Goal: Participate in discussion: Engage in conversation with other users on a specific topic

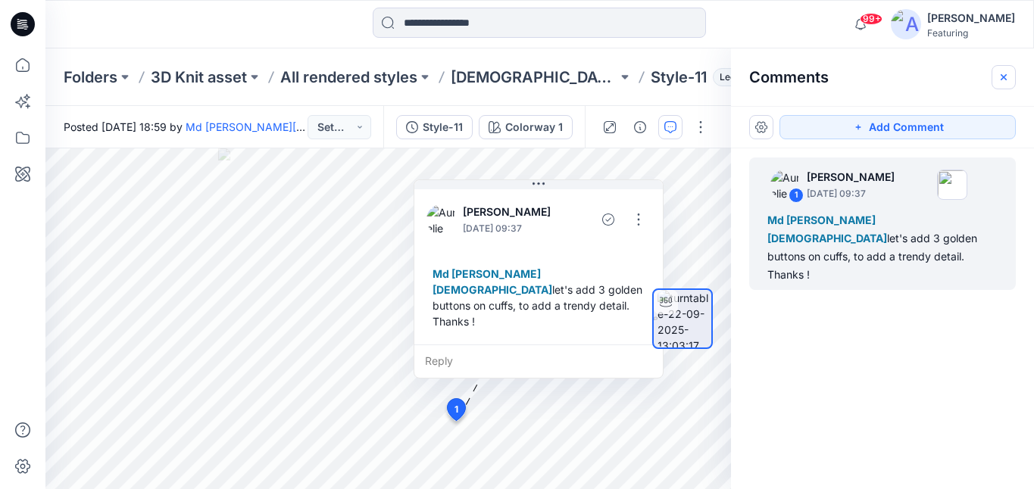
click at [1009, 79] on button "button" at bounding box center [1003, 77] width 24 height 24
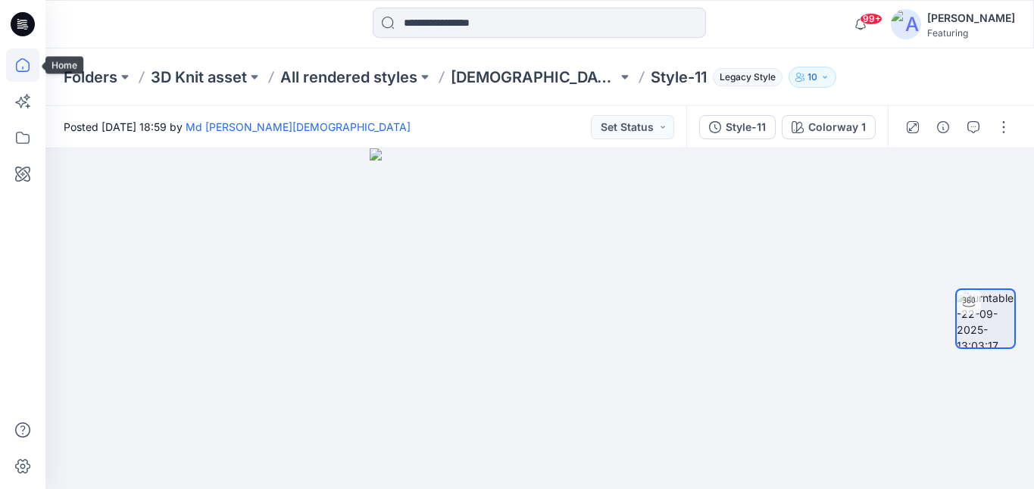
click at [27, 55] on icon at bounding box center [22, 64] width 33 height 33
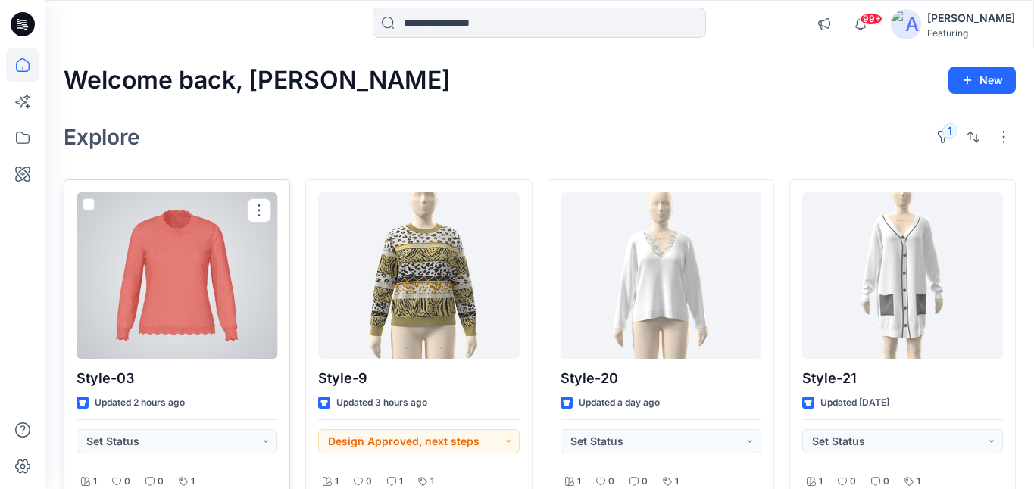
click at [179, 265] on div at bounding box center [176, 275] width 201 height 167
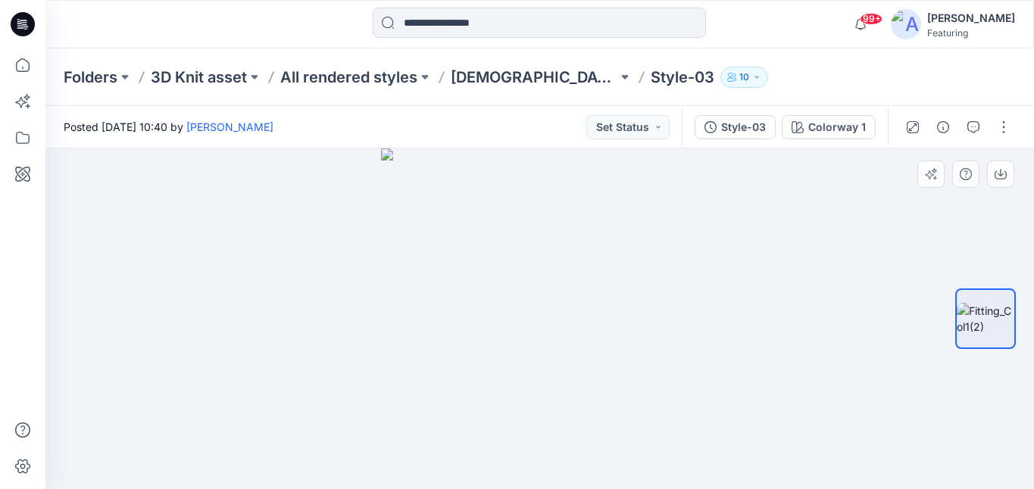
click at [571, 249] on img at bounding box center [539, 318] width 317 height 341
click at [525, 232] on img at bounding box center [539, 318] width 317 height 341
drag, startPoint x: 525, startPoint y: 232, endPoint x: 528, endPoint y: 572, distance: 340.8
click at [528, 488] on html "99+ Notifications Md [PERSON_NAME][DEMOGRAPHIC_DATA] shared Style-21 in [DEMOGR…" at bounding box center [517, 244] width 1034 height 489
drag, startPoint x: 578, startPoint y: 275, endPoint x: 567, endPoint y: 561, distance: 286.4
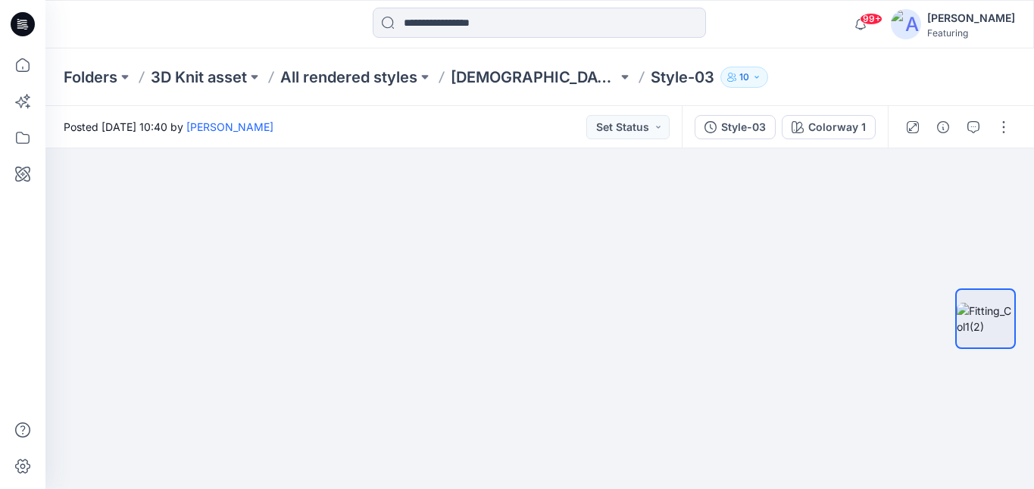
click at [567, 488] on html "99+ Notifications Md [PERSON_NAME][DEMOGRAPHIC_DATA] shared Style-21 in [DEMOGR…" at bounding box center [517, 244] width 1034 height 489
drag, startPoint x: 635, startPoint y: 233, endPoint x: 636, endPoint y: 417, distance: 184.0
click at [636, 417] on img at bounding box center [533, 231] width 2149 height 516
drag, startPoint x: 714, startPoint y: 296, endPoint x: 560, endPoint y: 403, distance: 187.8
click at [560, 403] on img at bounding box center [379, 284] width 2149 height 409
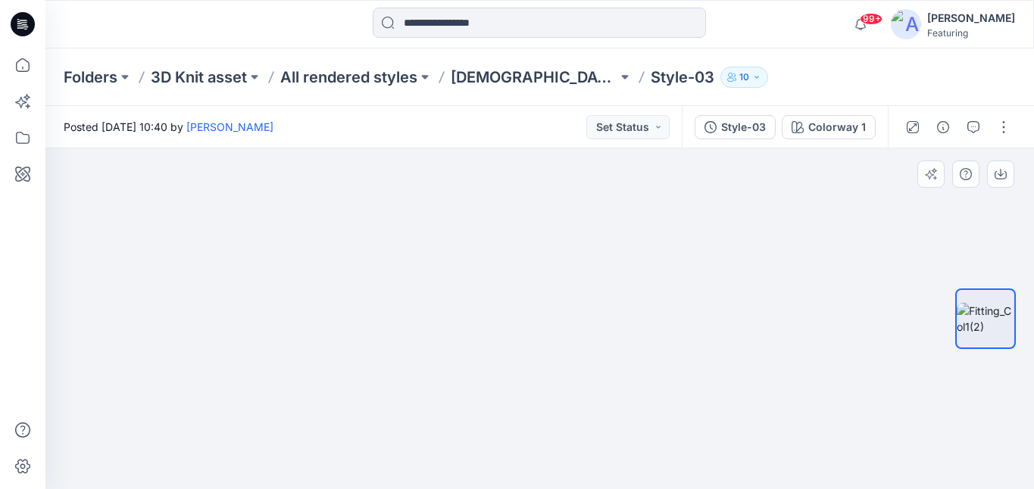
drag, startPoint x: 704, startPoint y: 378, endPoint x: 702, endPoint y: 267, distance: 110.6
click at [702, 267] on img at bounding box center [374, 276] width 2149 height 426
drag, startPoint x: 503, startPoint y: 337, endPoint x: 716, endPoint y: 350, distance: 213.9
click at [716, 350] on img at bounding box center [590, 236] width 2149 height 507
drag, startPoint x: 878, startPoint y: 408, endPoint x: 860, endPoint y: 202, distance: 206.8
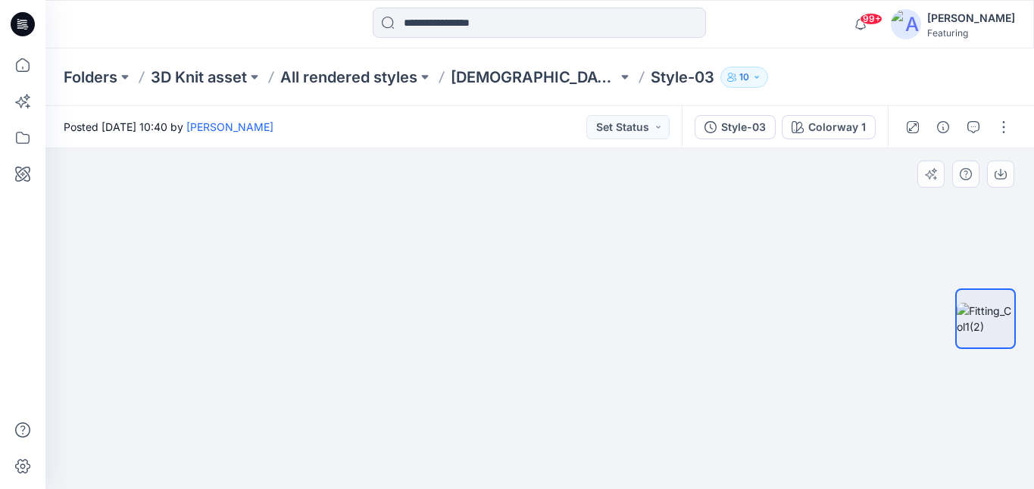
click at [860, 202] on img at bounding box center [530, 167] width 1999 height 644
click at [650, 123] on button "Set Status" at bounding box center [627, 127] width 83 height 24
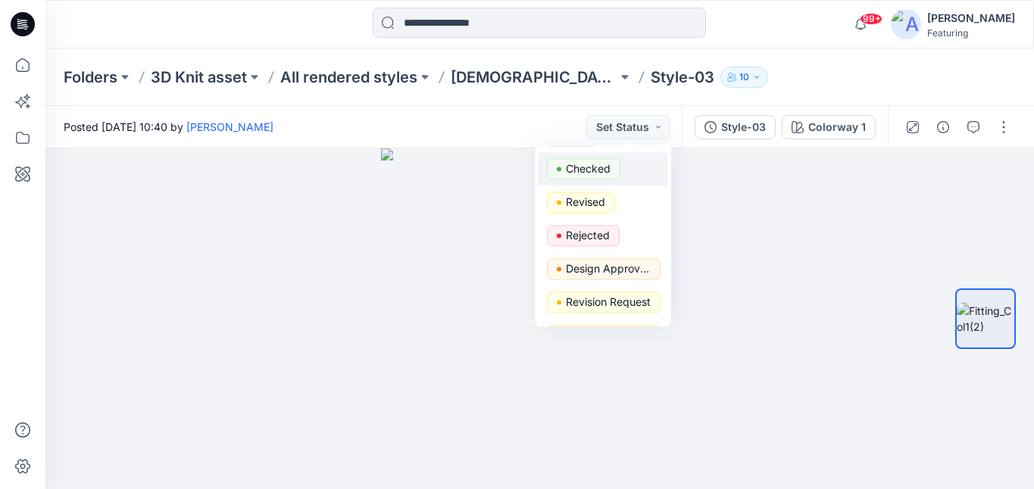
scroll to position [99, 0]
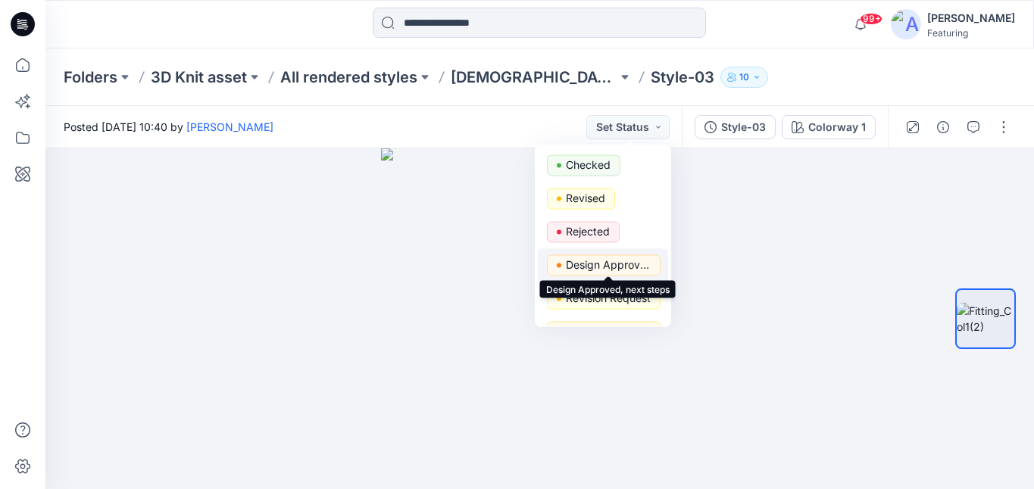
click at [598, 266] on p "Design Approved, next steps" at bounding box center [608, 265] width 85 height 20
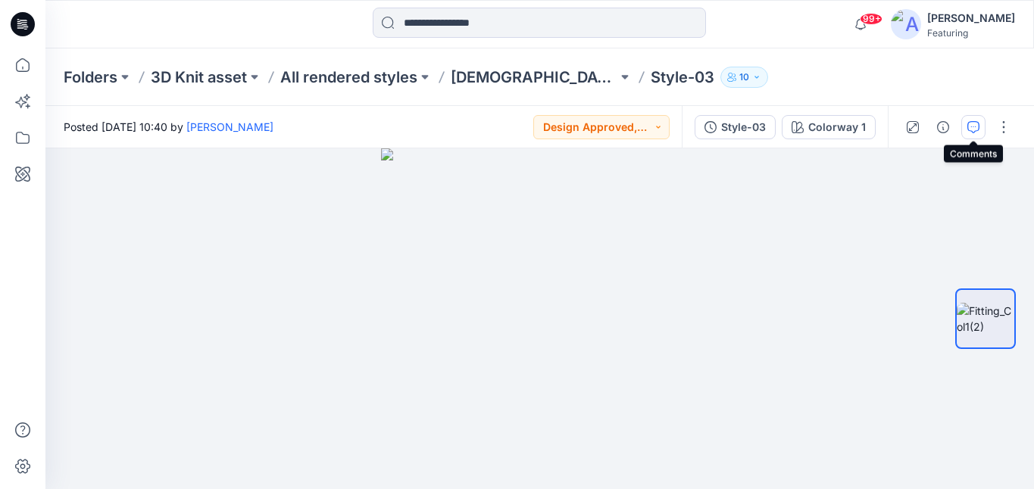
click at [975, 127] on icon "button" at bounding box center [973, 127] width 12 height 12
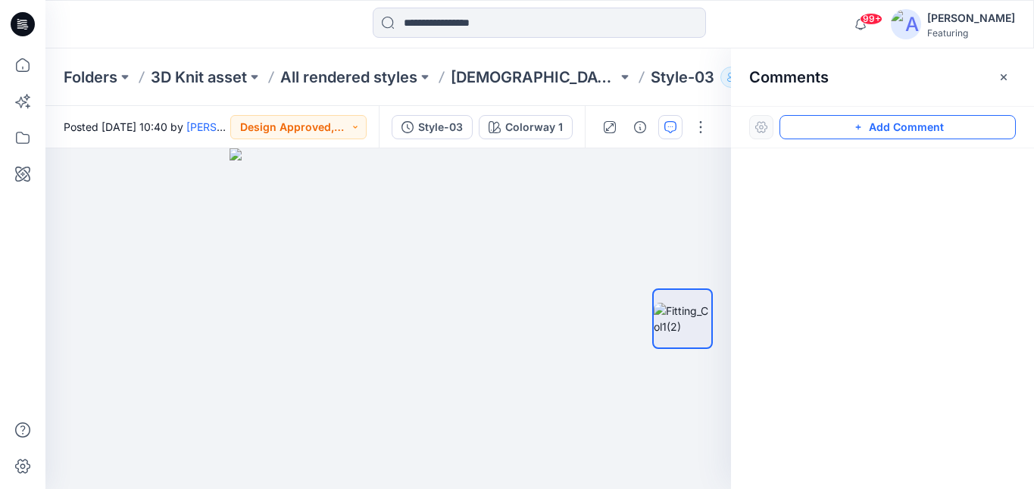
click at [877, 125] on button "Add Comment" at bounding box center [897, 127] width 236 height 24
click at [518, 215] on div "1" at bounding box center [387, 318] width 685 height 341
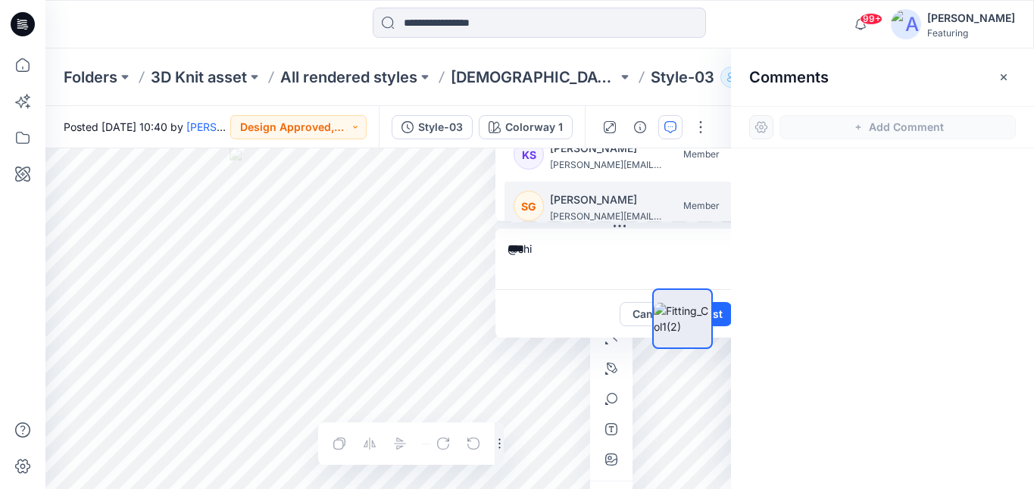
click at [588, 207] on p "[PERSON_NAME]" at bounding box center [607, 200] width 114 height 18
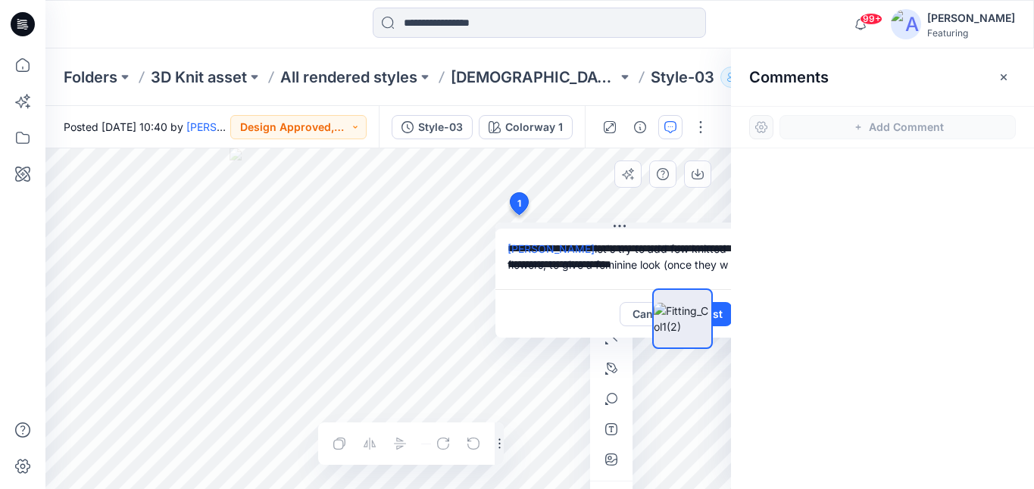
scroll to position [0, 0]
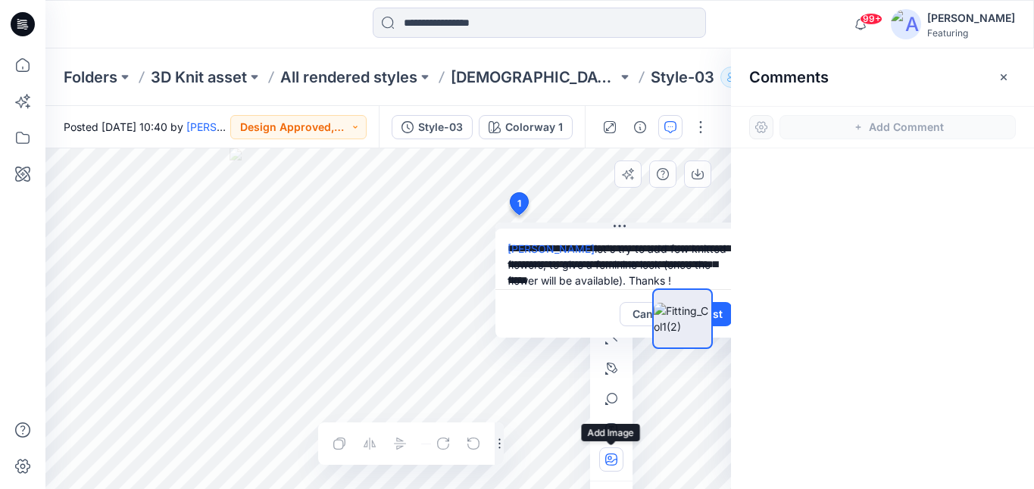
type textarea "**********"
click at [612, 466] on button "button" at bounding box center [611, 460] width 24 height 24
click at [610, 460] on icon "button" at bounding box center [609, 458] width 4 height 4
type input"] "**********"
click at [719, 316] on div at bounding box center [682, 319] width 97 height 155
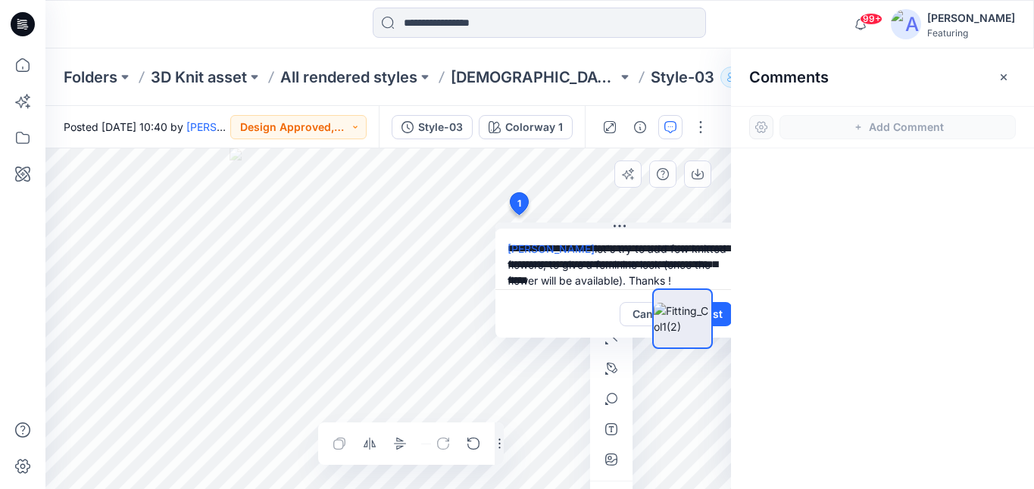
click at [719, 313] on div at bounding box center [682, 319] width 97 height 155
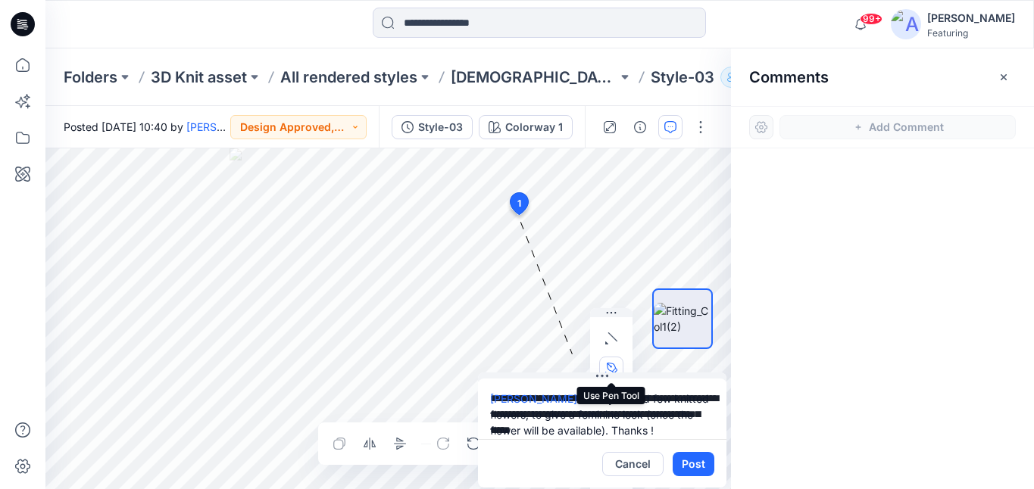
drag, startPoint x: 622, startPoint y: 225, endPoint x: 604, endPoint y: 358, distance: 134.4
click at [604, 358] on div "**********" at bounding box center [387, 318] width 685 height 341
click at [696, 467] on button "Post" at bounding box center [693, 464] width 42 height 24
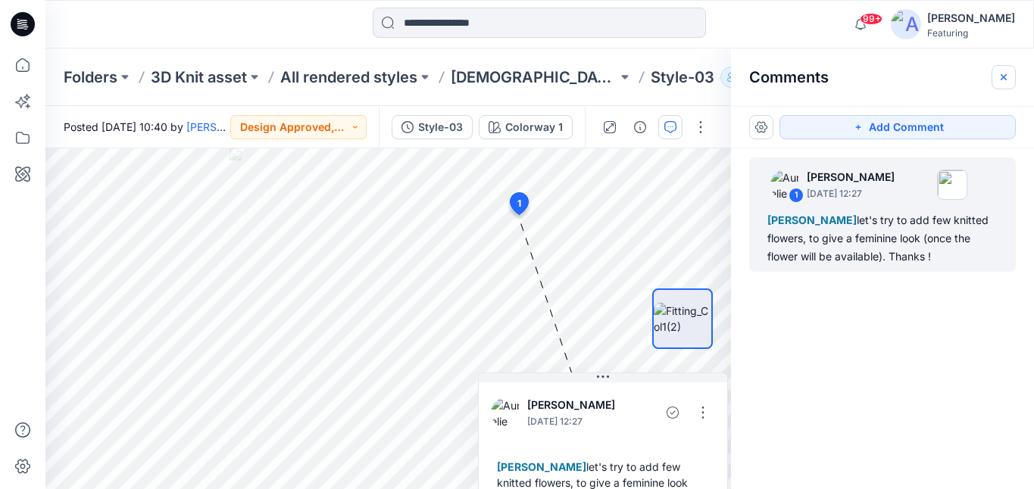
click at [1009, 80] on icon "button" at bounding box center [1003, 77] width 12 height 12
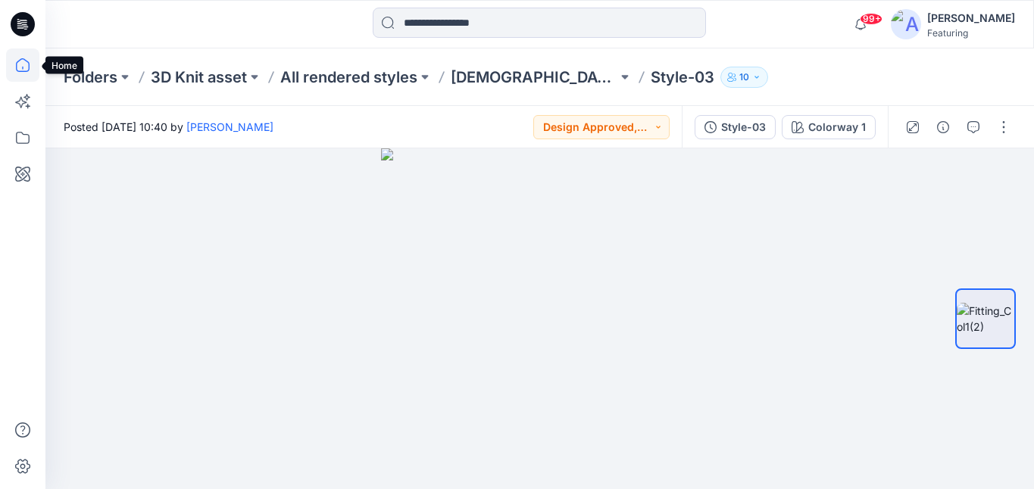
click at [20, 64] on icon at bounding box center [22, 64] width 33 height 33
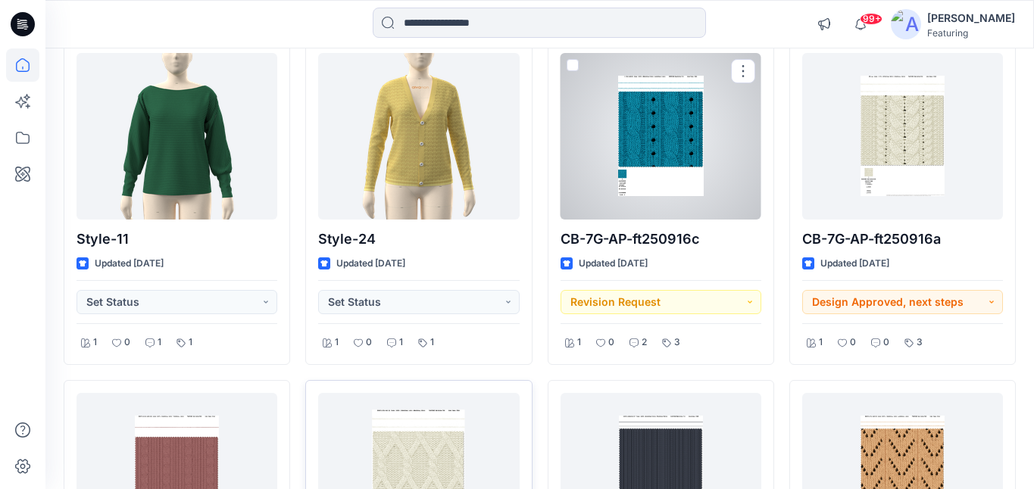
scroll to position [473, 0]
